Goal: Transaction & Acquisition: Purchase product/service

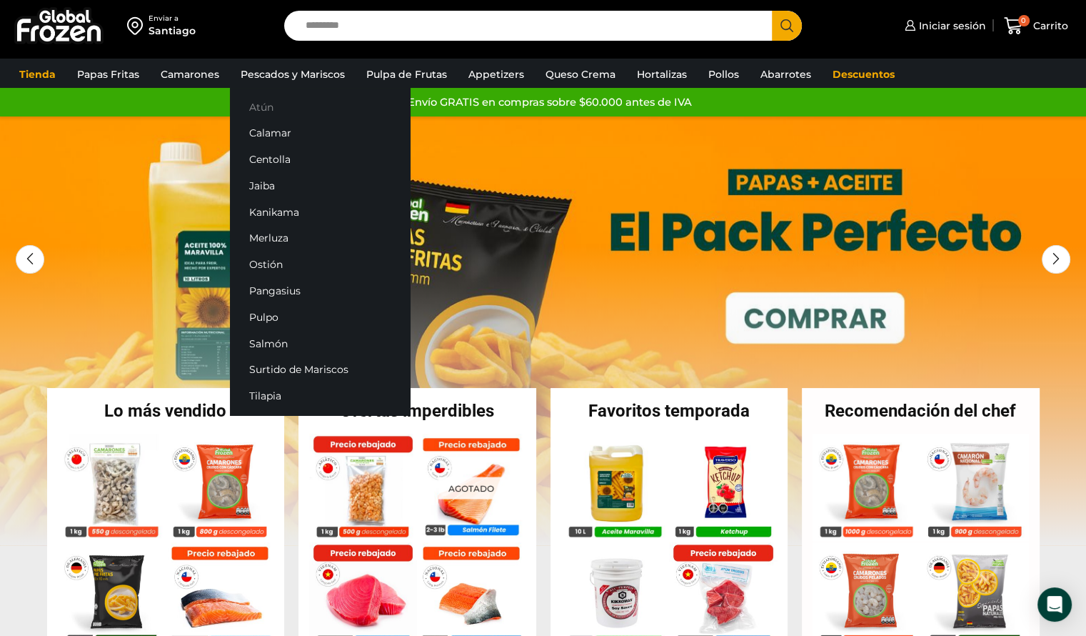
click at [269, 108] on link "Atún" at bounding box center [320, 107] width 180 height 26
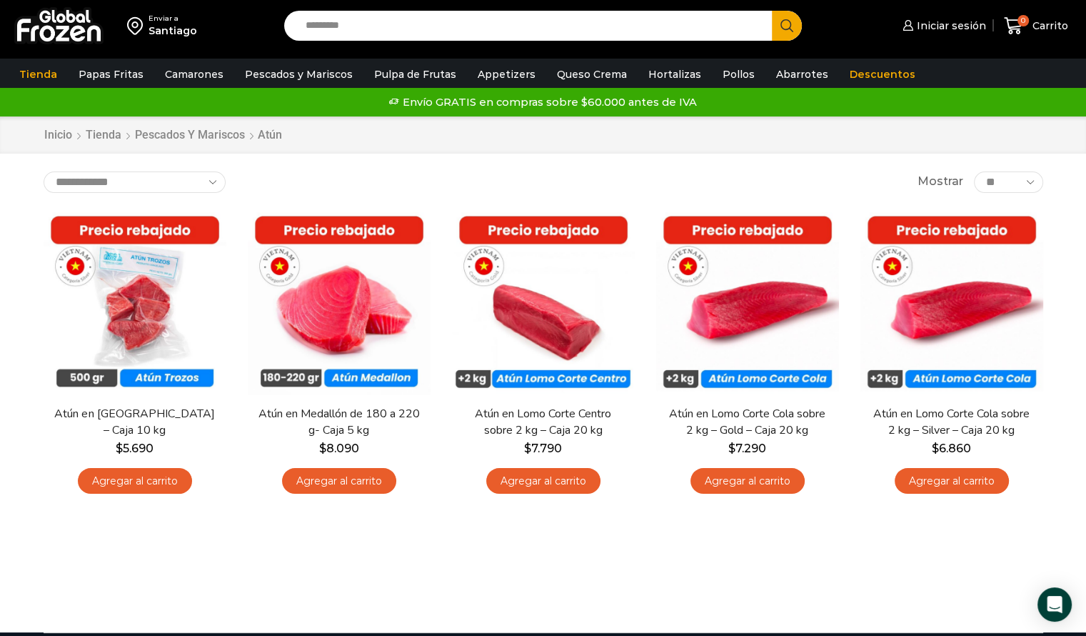
click at [463, 16] on input "Search input" at bounding box center [532, 26] width 467 height 30
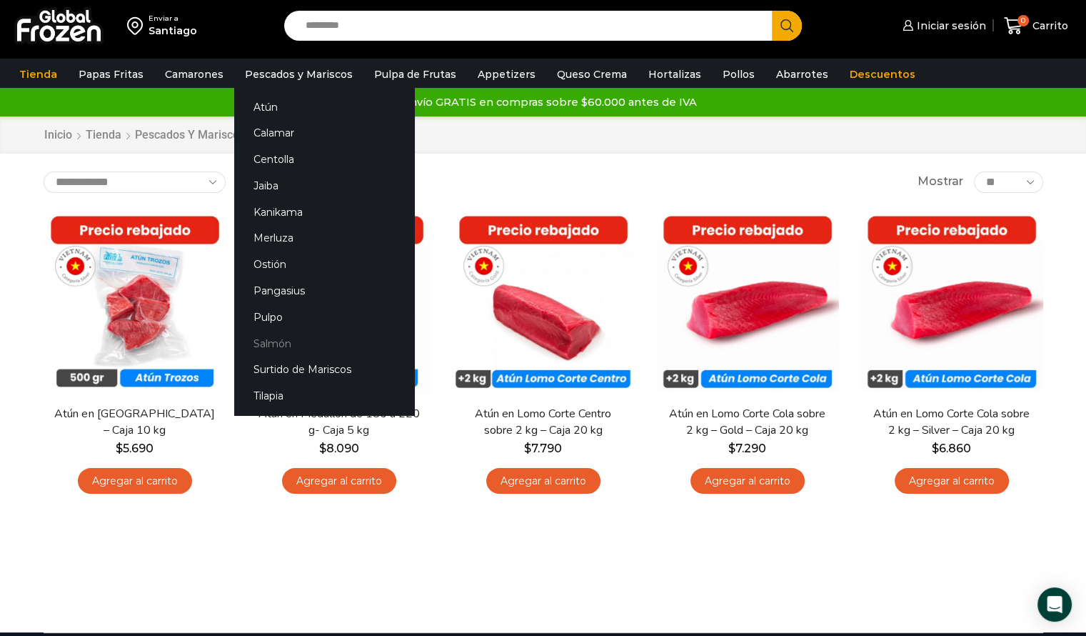
click at [266, 337] on link "Salmón" at bounding box center [324, 343] width 180 height 26
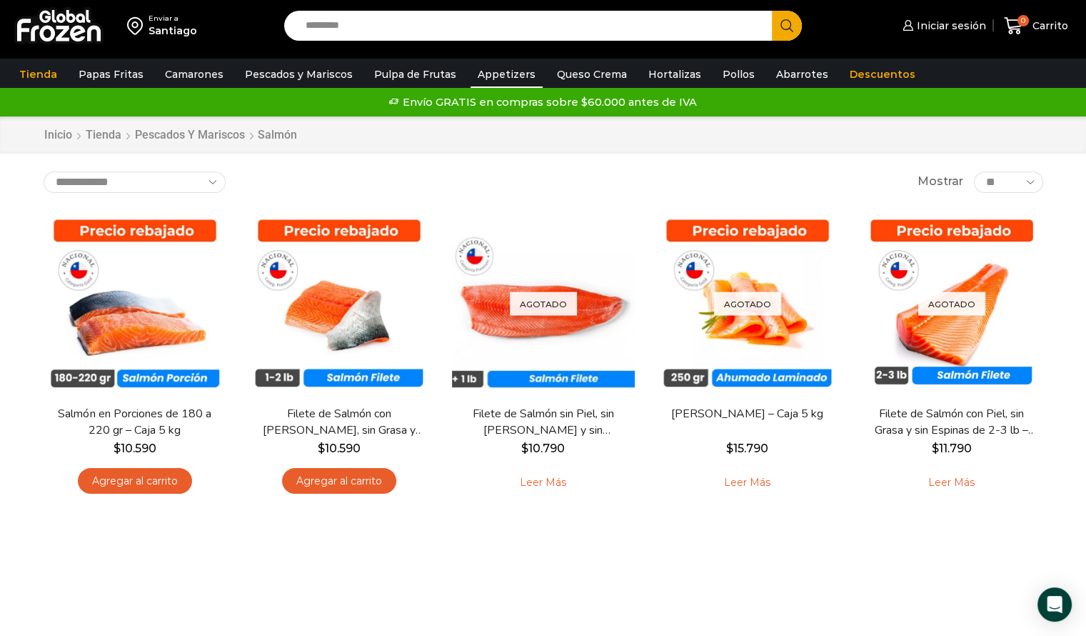
click at [491, 75] on link "Appetizers" at bounding box center [507, 74] width 72 height 27
